Goal: Information Seeking & Learning: Check status

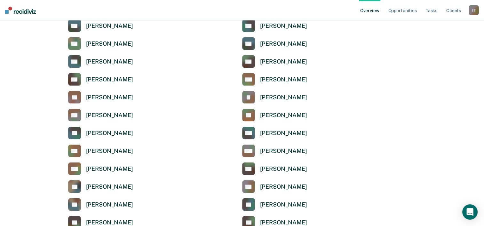
scroll to position [1247, 0]
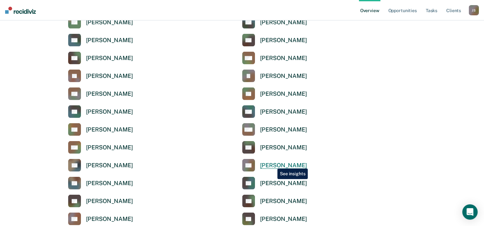
click at [272, 164] on div "Olubukola Oluwasanya" at bounding box center [283, 165] width 47 height 7
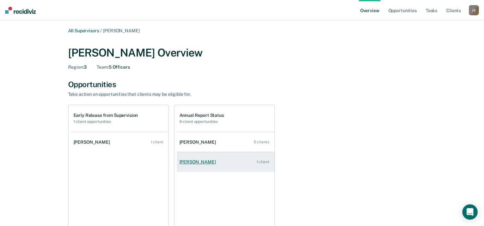
click at [199, 162] on div "Ayodeji Jegede" at bounding box center [198, 162] width 39 height 5
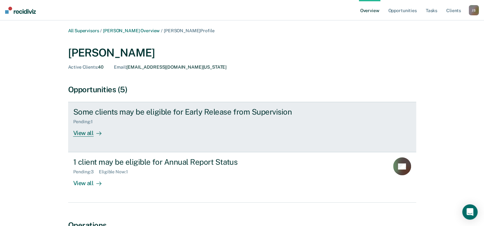
click at [89, 135] on div "View all" at bounding box center [91, 131] width 36 height 12
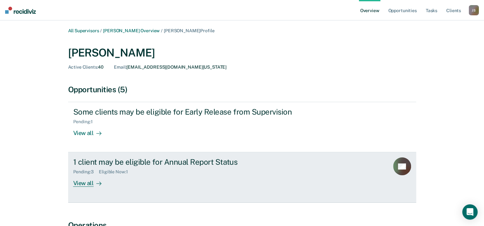
click at [90, 183] on div "View all" at bounding box center [91, 181] width 36 height 12
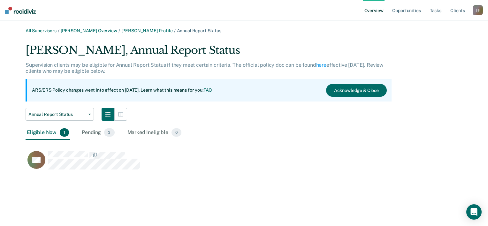
scroll to position [127, 432]
